Goal: Task Accomplishment & Management: Complete application form

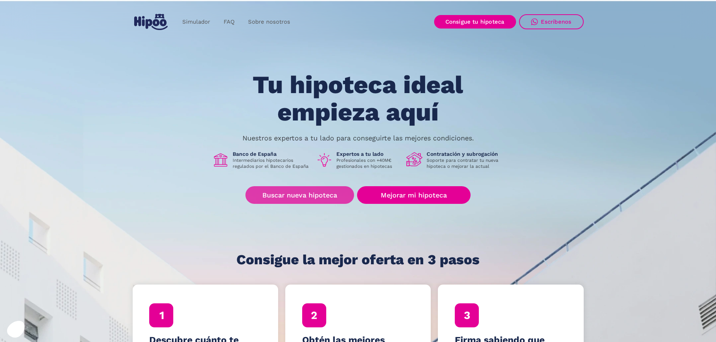
click at [329, 200] on link "Buscar nueva hipoteca" at bounding box center [299, 195] width 109 height 18
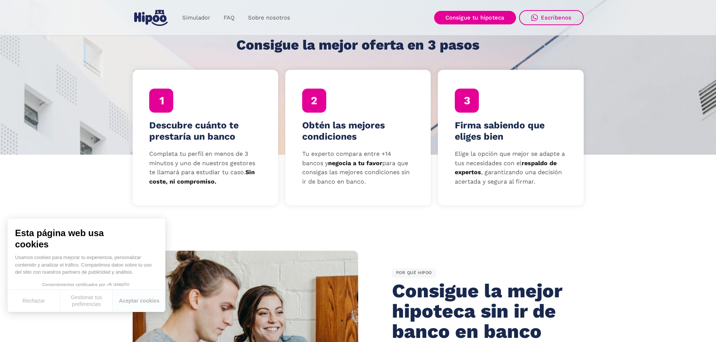
scroll to position [113, 0]
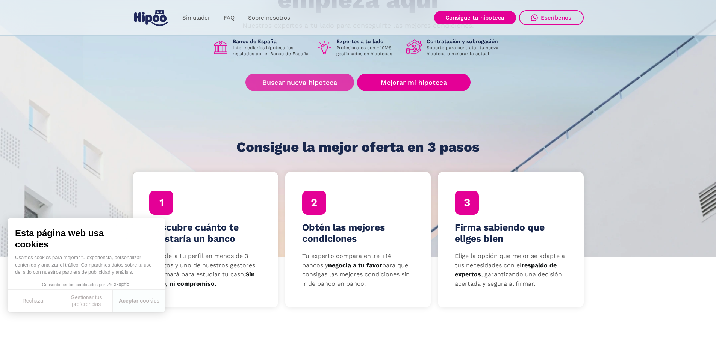
click at [297, 82] on link "Buscar nueva hipoteca" at bounding box center [299, 83] width 109 height 18
